Goal: Task Accomplishment & Management: Complete application form

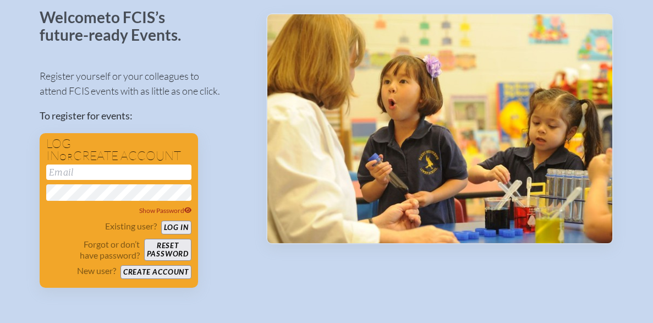
scroll to position [104, 0]
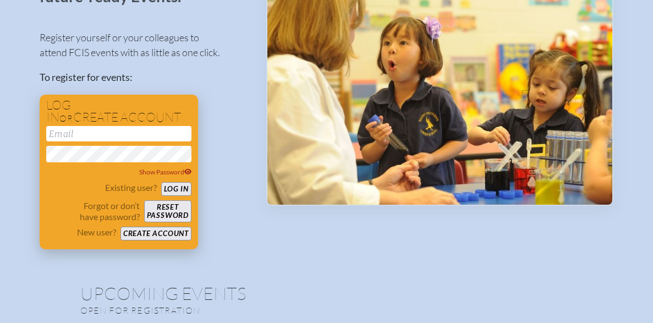
type input "[EMAIL_ADDRESS][DOMAIN_NAME]"
click at [186, 190] on button "Log in" at bounding box center [176, 189] width 30 height 14
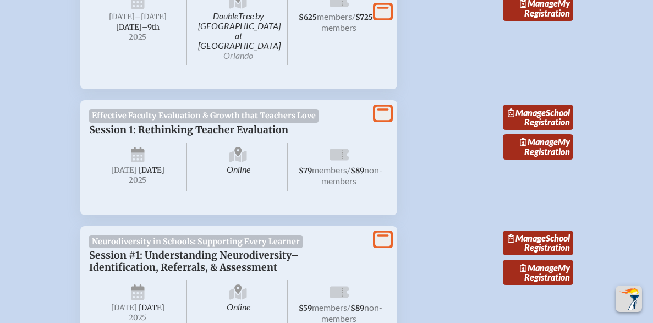
scroll to position [486, 0]
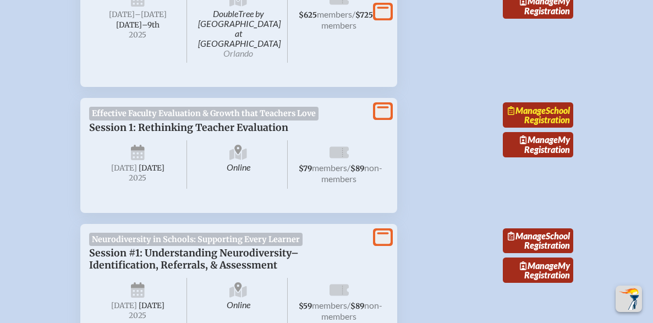
click at [536, 114] on link "Manage School Registration" at bounding box center [538, 114] width 70 height 25
